Goal: Complete application form

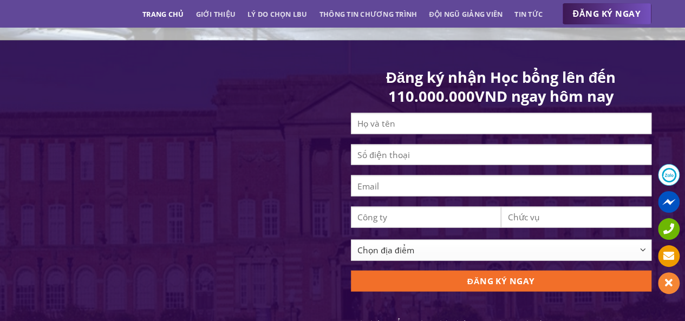
scroll to position [1138, 0]
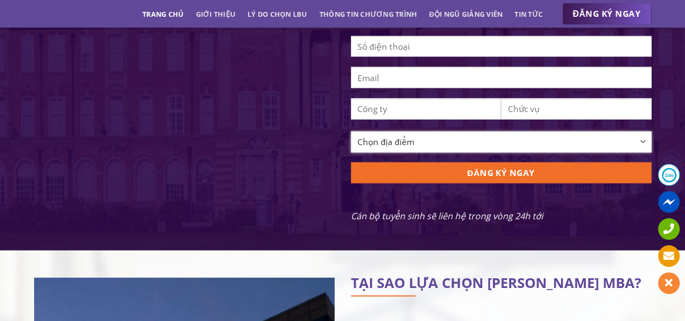
click at [608, 148] on select "Chọn địa điểm [GEOGRAPHIC_DATA] [GEOGRAPHIC_DATA] [GEOGRAPHIC_DATA] [GEOGRAPHIC…" at bounding box center [501, 142] width 301 height 21
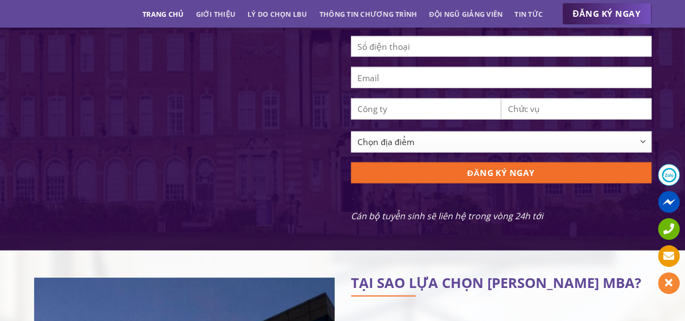
click at [677, 90] on div "Đăng ký nhận Học bổng lên đến 110.000.000VND ngay hôm nay Chọn địa điểm [GEOGRA…" at bounding box center [342, 91] width 685 height 319
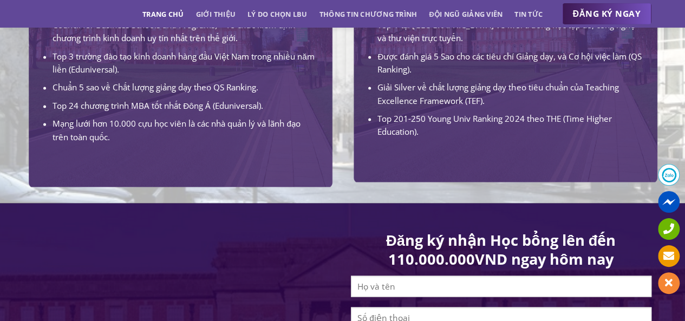
scroll to position [1029, 0]
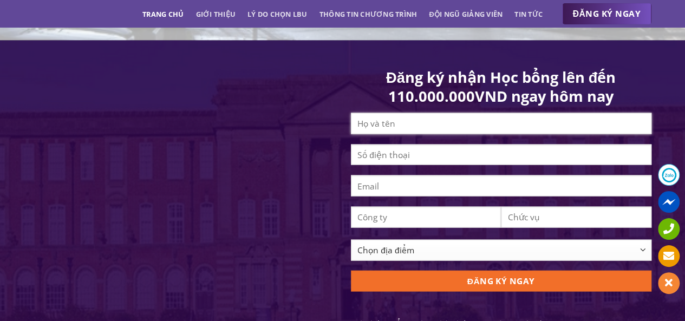
click at [426, 134] on input "Contact form" at bounding box center [501, 123] width 301 height 21
type input "[PERSON_NAME]"
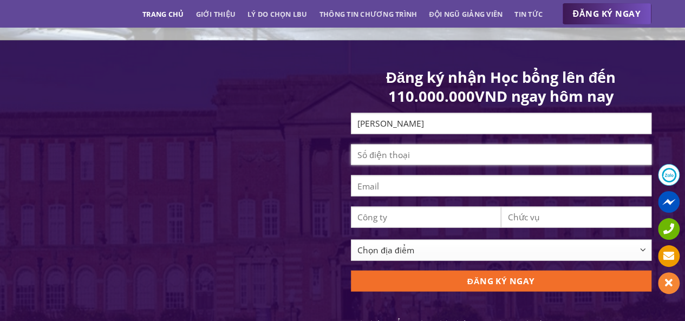
click at [404, 166] on input "Contact form" at bounding box center [501, 155] width 301 height 21
type input "0966911027"
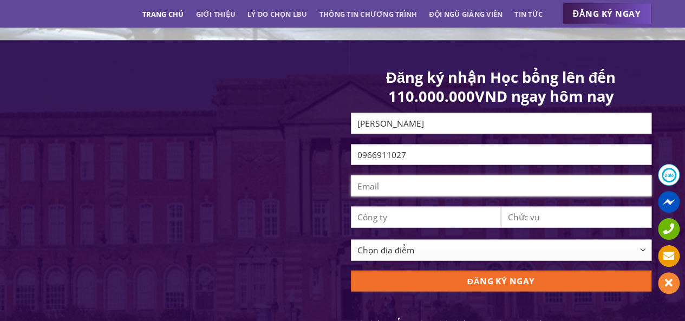
click at [419, 197] on input "Contact form" at bounding box center [501, 186] width 301 height 21
type input "[EMAIL_ADDRESS][DOMAIN_NAME]"
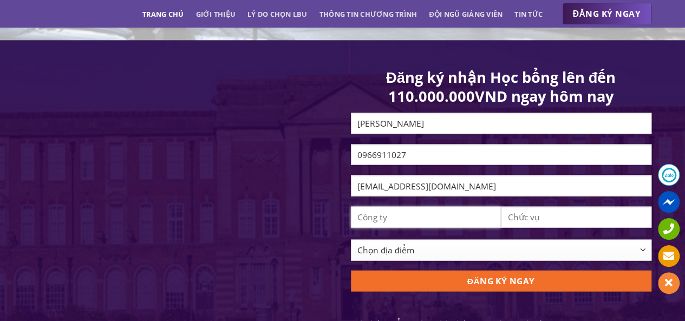
click at [473, 228] on input "Contact form" at bounding box center [426, 217] width 151 height 21
click at [554, 228] on input "Contact form" at bounding box center [576, 217] width 151 height 21
click at [453, 228] on input "Contact form" at bounding box center [426, 217] width 151 height 21
type input "Công ty CP Giải Pháp Careerviet"
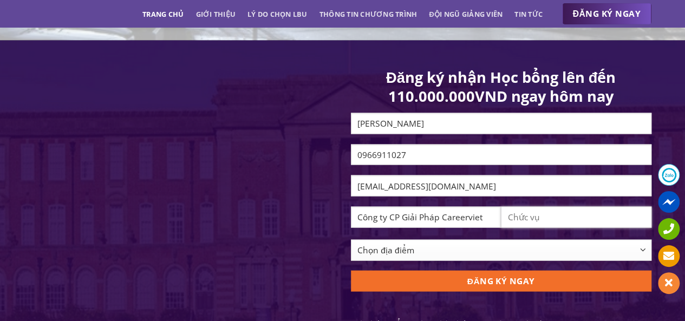
click at [592, 223] on input "Contact form" at bounding box center [576, 217] width 151 height 21
click at [563, 228] on input "Contact form" at bounding box center [576, 217] width 151 height 21
type input "N"
type input "Solution Specialist"
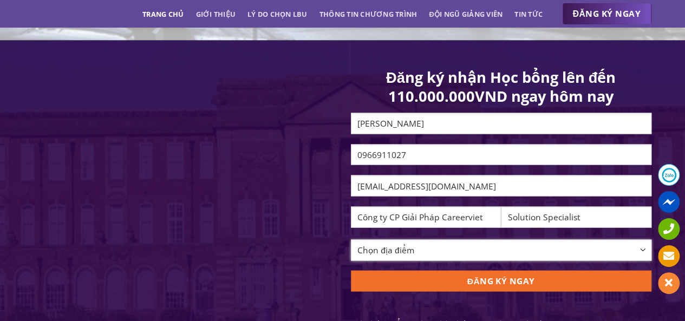
click at [425, 255] on select "Chọn địa điểm [GEOGRAPHIC_DATA] [GEOGRAPHIC_DATA] [GEOGRAPHIC_DATA] [GEOGRAPHIC…" at bounding box center [501, 250] width 301 height 21
select select "[GEOGRAPHIC_DATA][PERSON_NAME]"
click at [351, 248] on select "Chọn địa điểm [GEOGRAPHIC_DATA] [GEOGRAPHIC_DATA] [GEOGRAPHIC_DATA] [GEOGRAPHIC…" at bounding box center [501, 250] width 301 height 21
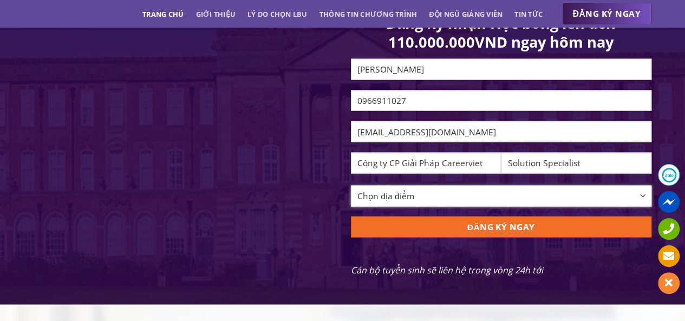
scroll to position [1138, 0]
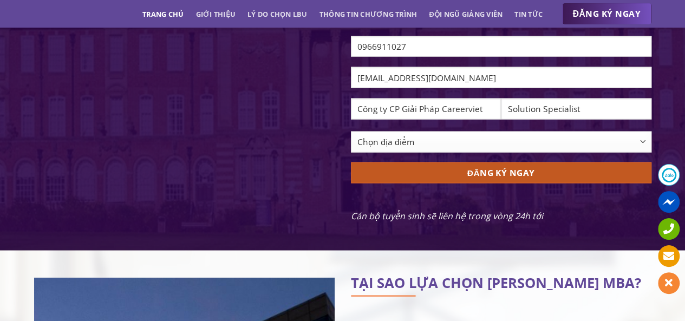
click at [534, 179] on input "ĐĂNG KÝ NGAY" at bounding box center [501, 173] width 301 height 21
